Goal: Check status: Check status

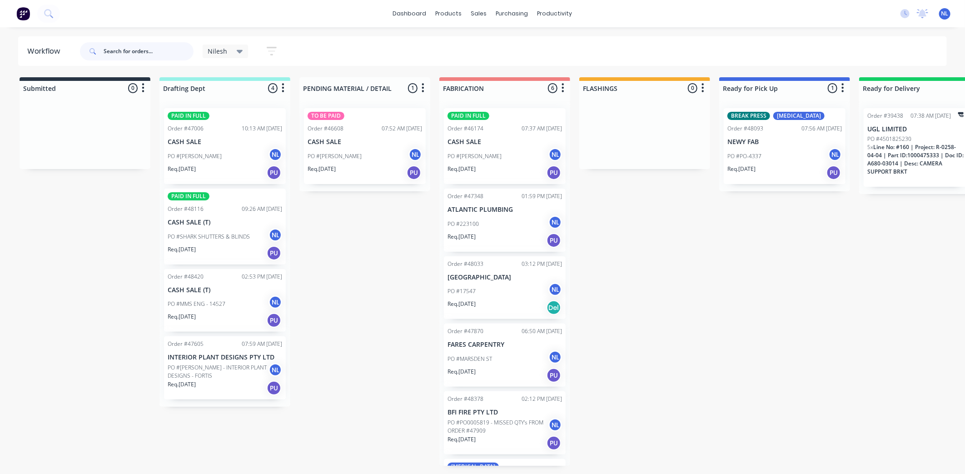
click at [164, 49] on input "text" at bounding box center [149, 51] width 90 height 18
click at [483, 35] on link "Sales Orders" at bounding box center [527, 43] width 120 height 18
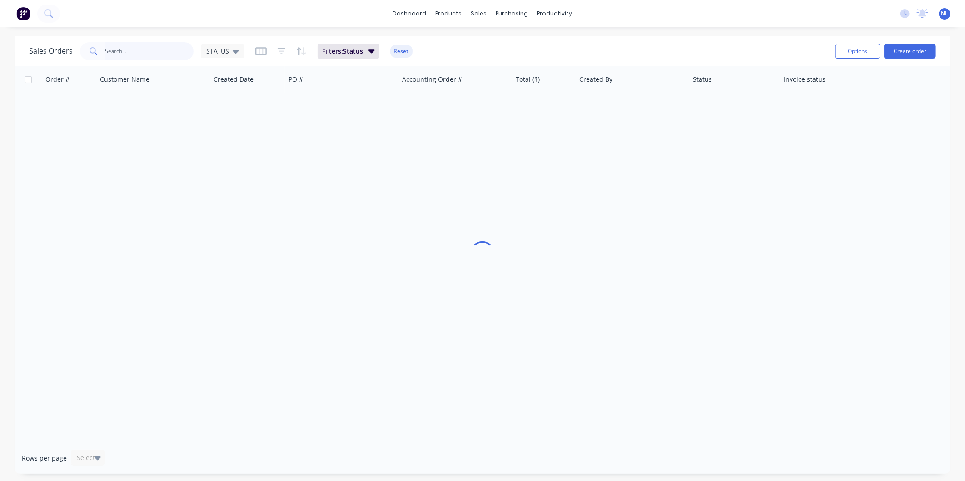
click at [169, 53] on input "text" at bounding box center [149, 51] width 89 height 18
type input "P"
type input "RDUNCAN"
click at [335, 52] on span "Filters: Status" at bounding box center [342, 51] width 41 height 9
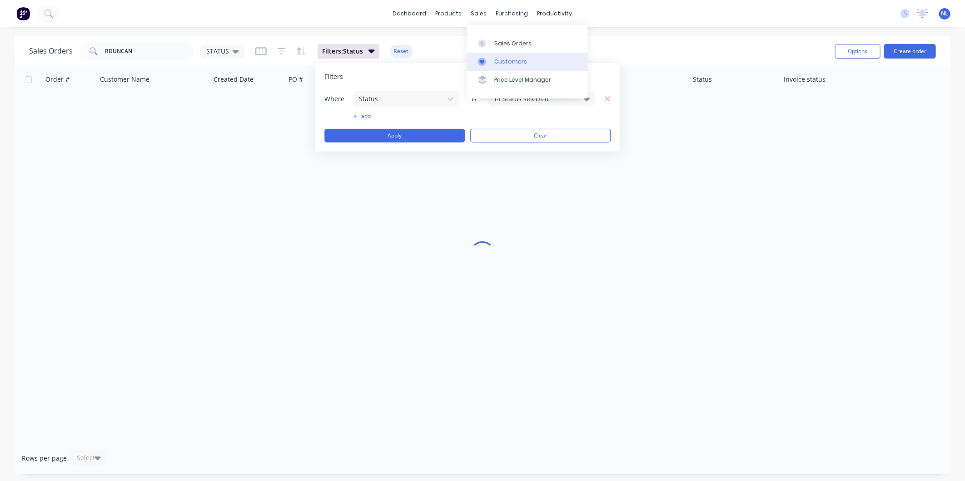
click at [487, 55] on link "Customers" at bounding box center [527, 62] width 120 height 18
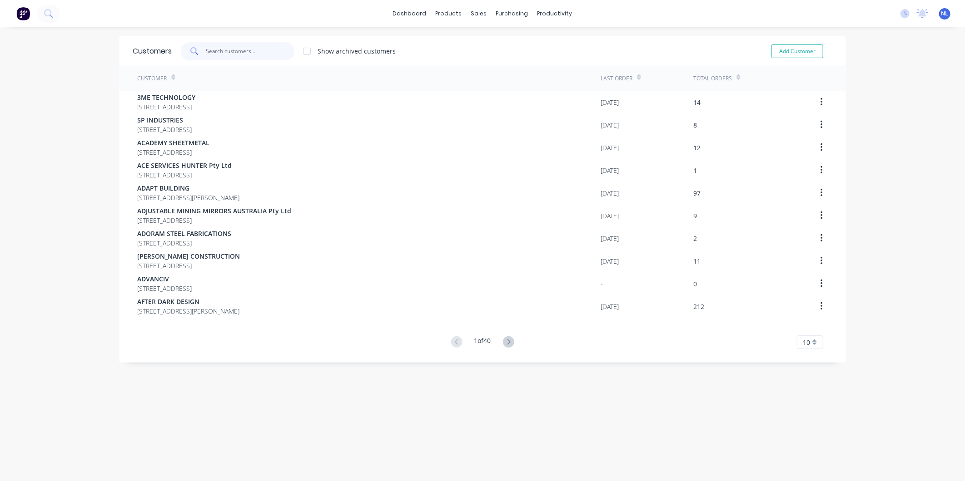
click at [223, 53] on input "text" at bounding box center [250, 51] width 89 height 18
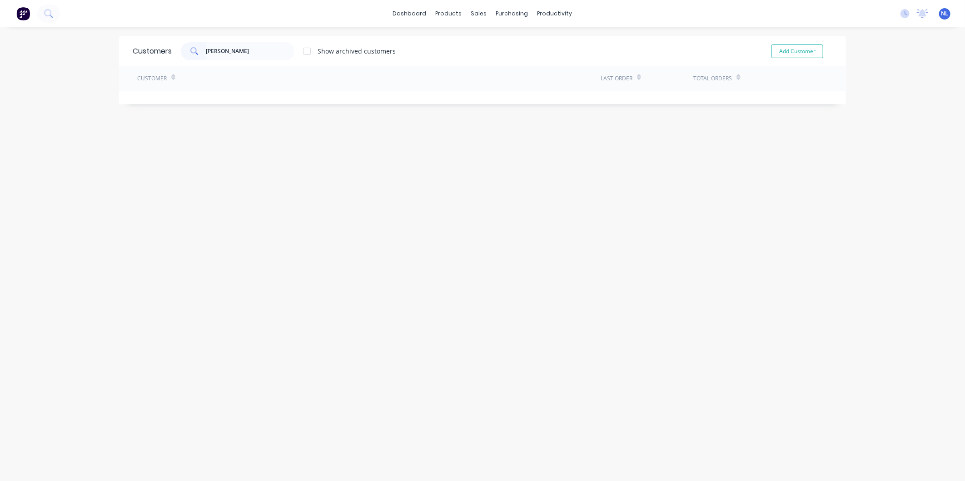
click at [374, 57] on div "[PERSON_NAME] Show archived customers" at bounding box center [284, 51] width 224 height 18
click at [376, 52] on div "Show archived customers" at bounding box center [357, 51] width 78 height 10
click at [318, 50] on div "Show archived customers" at bounding box center [357, 51] width 78 height 10
click at [301, 49] on div at bounding box center [307, 51] width 18 height 18
click at [302, 49] on div at bounding box center [307, 51] width 18 height 18
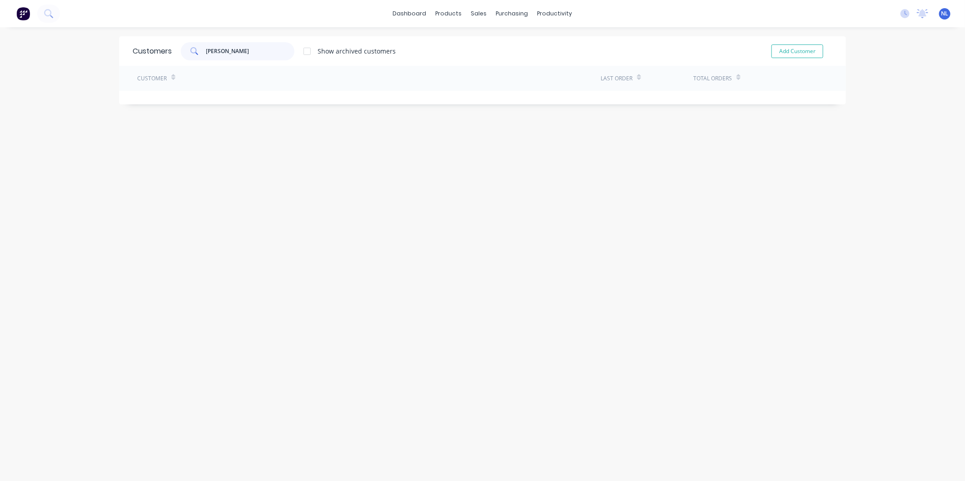
click at [207, 53] on input "[PERSON_NAME]" at bounding box center [250, 51] width 89 height 18
type input "[PERSON_NAME]"
drag, startPoint x: 248, startPoint y: 50, endPoint x: 115, endPoint y: 56, distance: 133.7
click at [119, 56] on div "Customers [PERSON_NAME] Show archived customers Add Customer" at bounding box center [482, 51] width 727 height 30
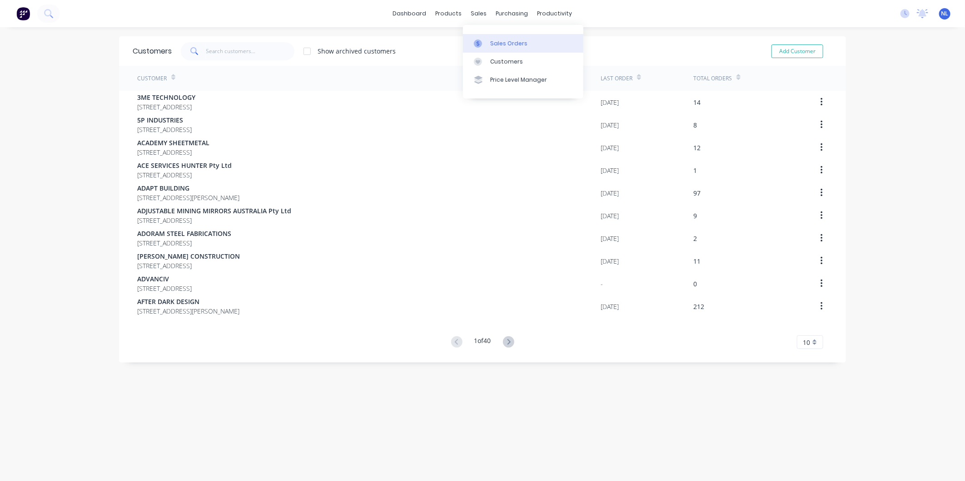
click at [500, 40] on div "Sales Orders" at bounding box center [508, 44] width 37 height 8
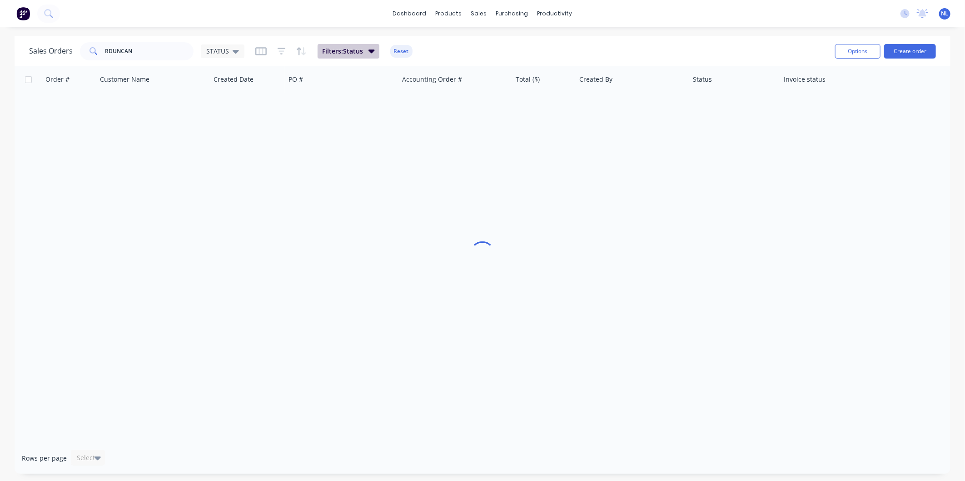
click at [335, 44] on button "Filters: Status" at bounding box center [349, 51] width 62 height 15
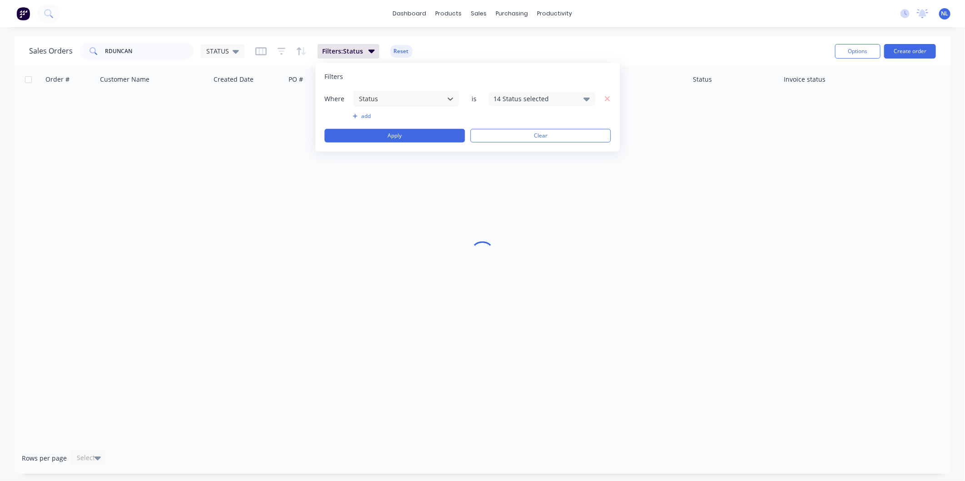
click at [535, 94] on div "14 Status selected" at bounding box center [534, 99] width 82 height 10
click at [582, 49] on div "Sales Orders RDUNCAN STATUS Filters: Status Reset" at bounding box center [428, 51] width 799 height 22
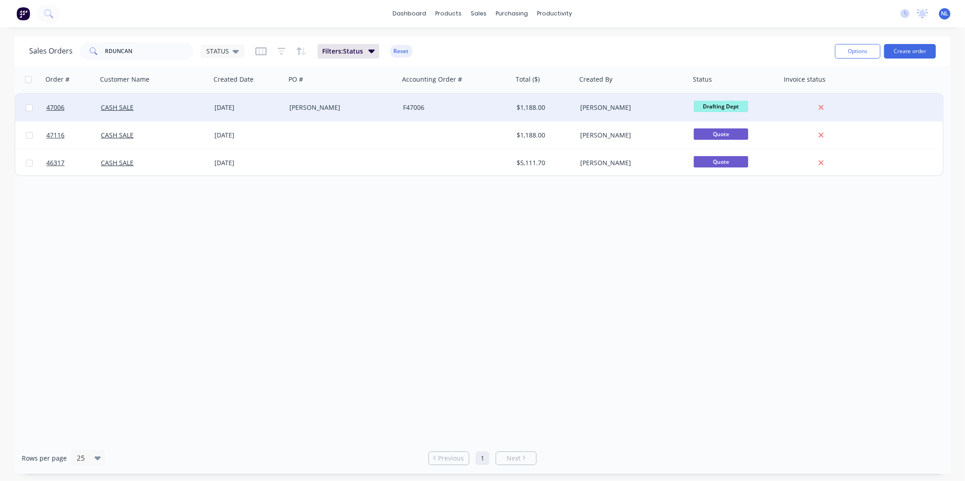
click at [464, 119] on div "F47006" at bounding box center [456, 107] width 114 height 27
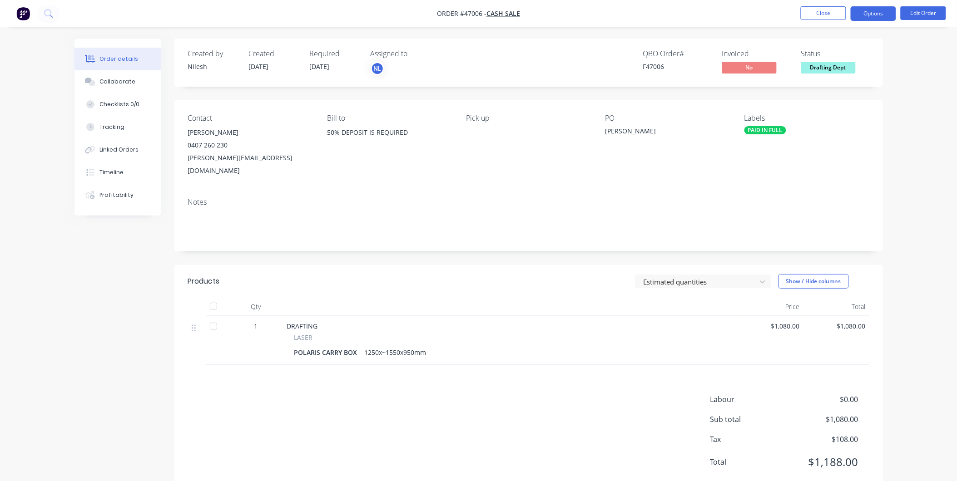
click at [861, 10] on button "Options" at bounding box center [873, 13] width 45 height 15
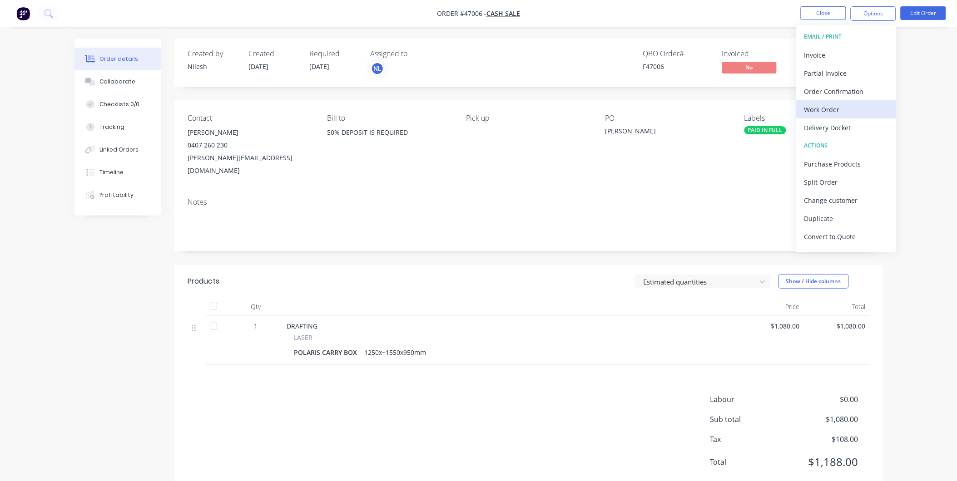
click at [847, 105] on div "Work Order" at bounding box center [846, 109] width 84 height 13
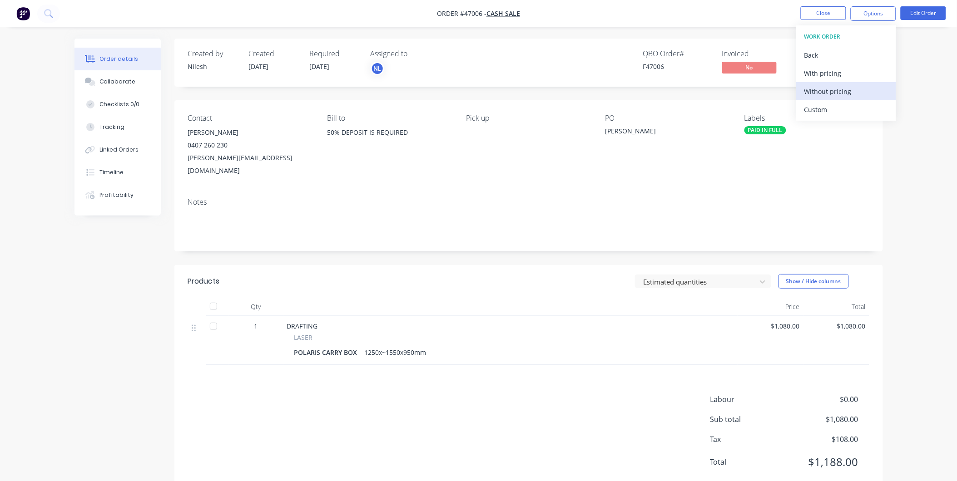
click at [849, 89] on div "Without pricing" at bounding box center [846, 91] width 84 height 13
click at [582, 52] on div "QBO Order # F47006 Invoiced No Status Drafting Dept" at bounding box center [665, 63] width 408 height 26
click at [120, 83] on div "Collaborate" at bounding box center [117, 82] width 36 height 8
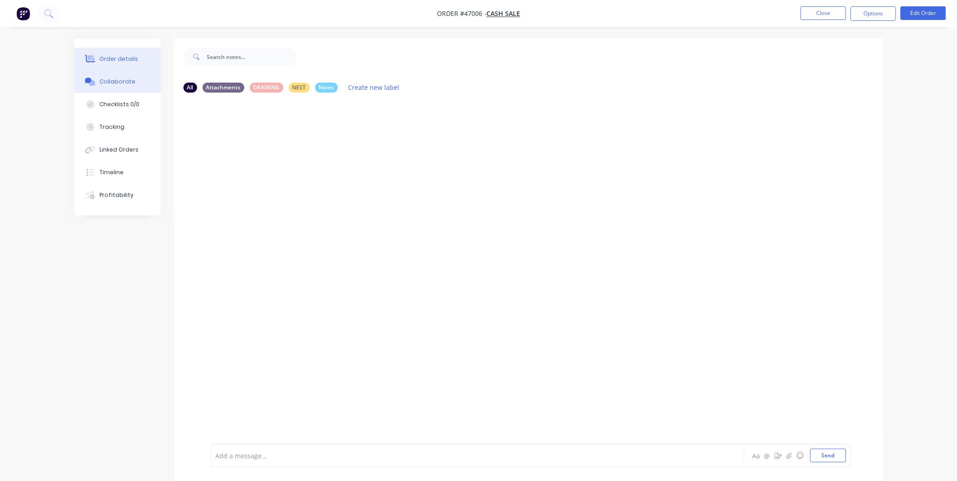
click at [130, 62] on div "Order details" at bounding box center [118, 59] width 39 height 8
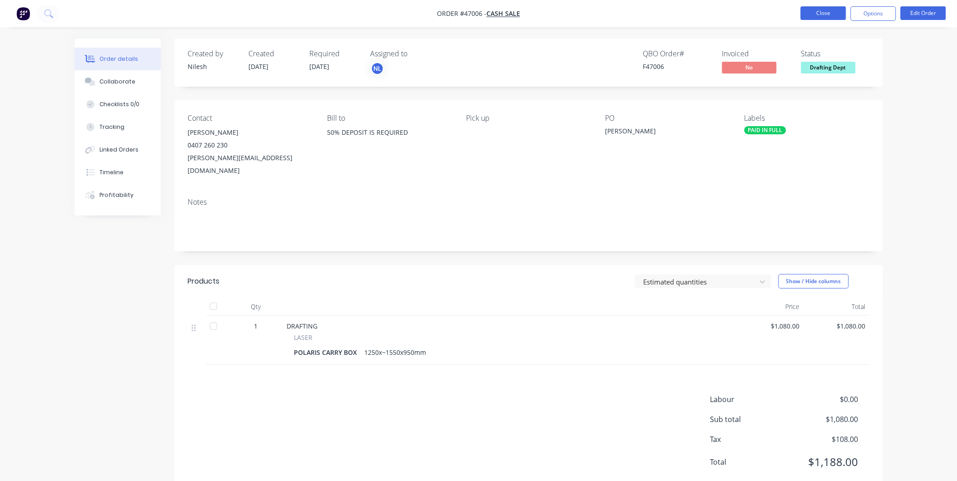
click at [845, 9] on button "Close" at bounding box center [823, 13] width 45 height 14
